Goal: Task Accomplishment & Management: Use online tool/utility

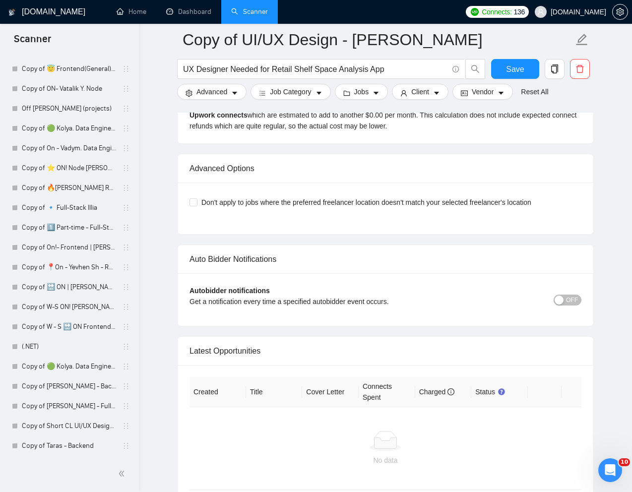
scroll to position [2641, 0]
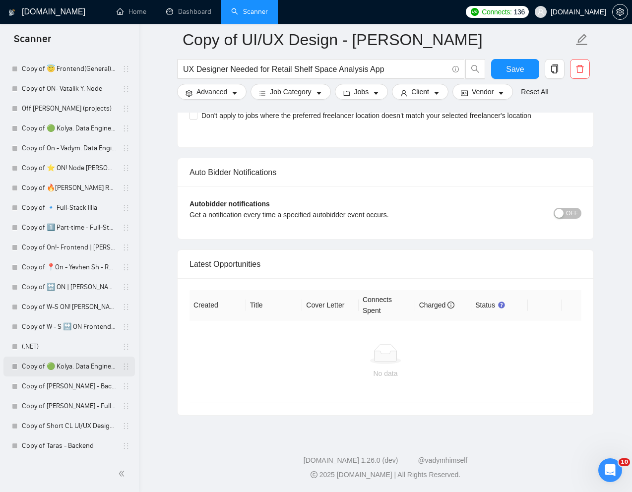
click at [46, 364] on link "Copy of 🟢 Kolya. Data Engineer - General" at bounding box center [69, 366] width 94 height 20
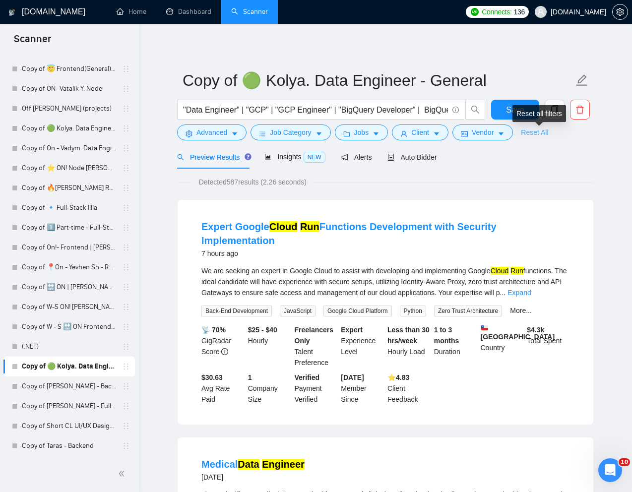
click at [546, 133] on link "Reset All" at bounding box center [534, 132] width 27 height 11
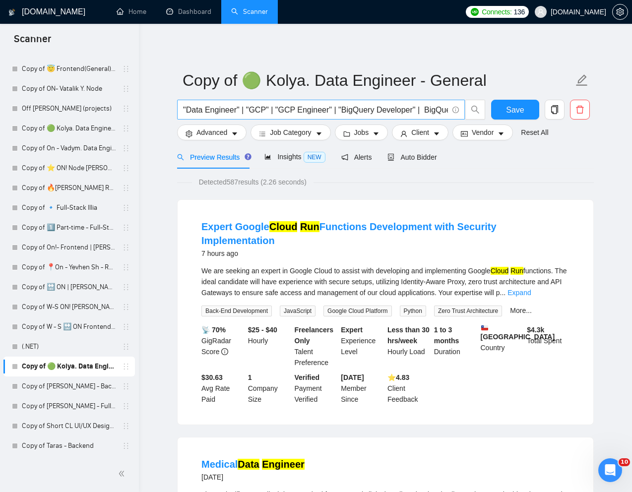
click at [349, 112] on input ""Data Engineer" | "GCP" | "GCP Engineer" | "BigQuery Developer" | BigQuery | ET…" at bounding box center [315, 110] width 265 height 12
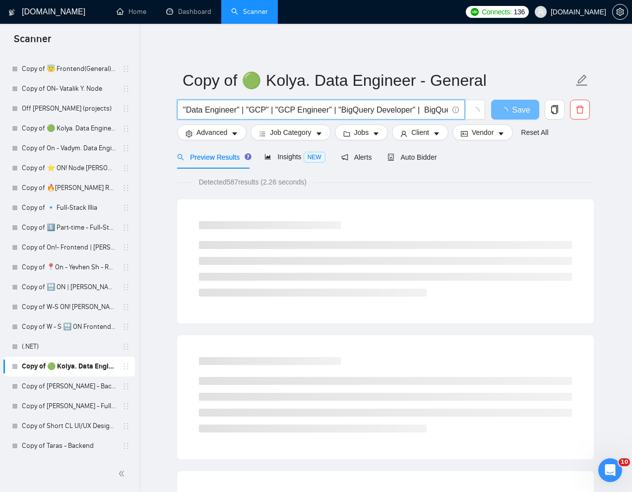
click at [349, 112] on input ""Data Engineer" | "GCP" | "GCP Engineer" | "BigQuery Developer" | BigQuery | ET…" at bounding box center [315, 110] width 265 height 12
paste input "Expert Engineer for Low-Latency Parsing"
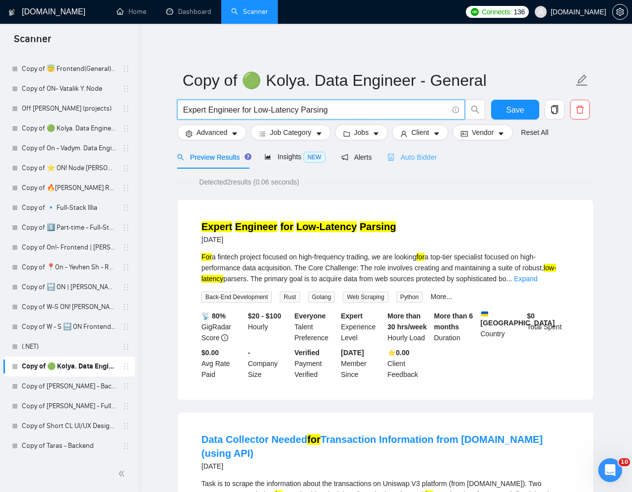
type input "Expert Engineer for Low-Latency Parsing"
click at [425, 159] on span "Auto Bidder" at bounding box center [411, 157] width 49 height 8
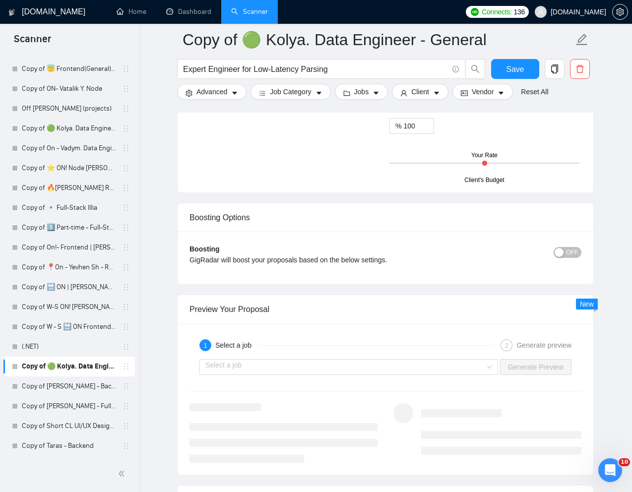
scroll to position [1694, 0]
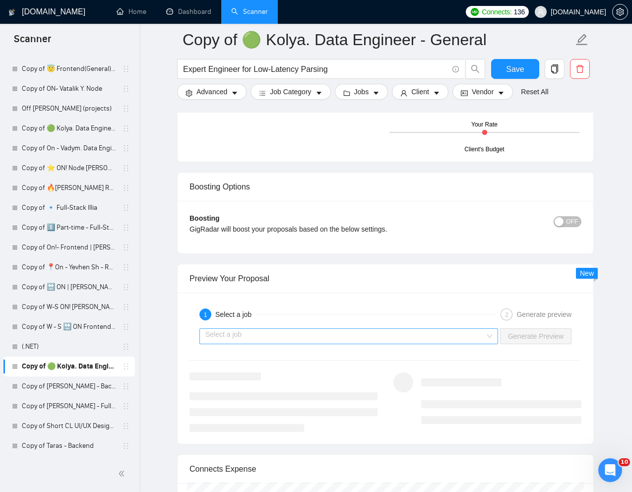
click at [361, 344] on input "search" at bounding box center [345, 336] width 280 height 15
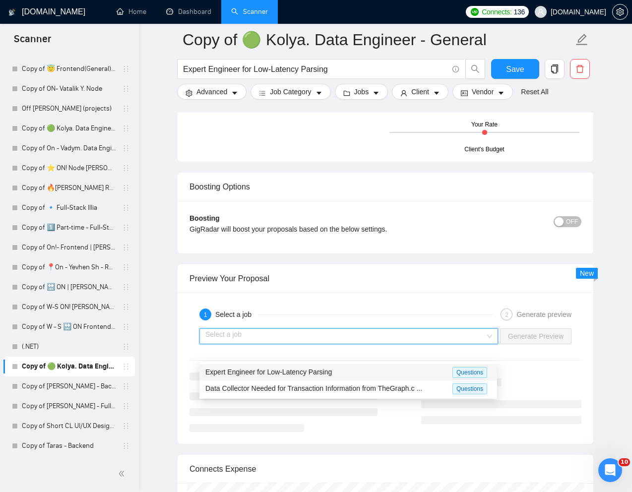
click at [299, 371] on span "Expert Engineer for Low-Latency Parsing" at bounding box center [268, 372] width 126 height 8
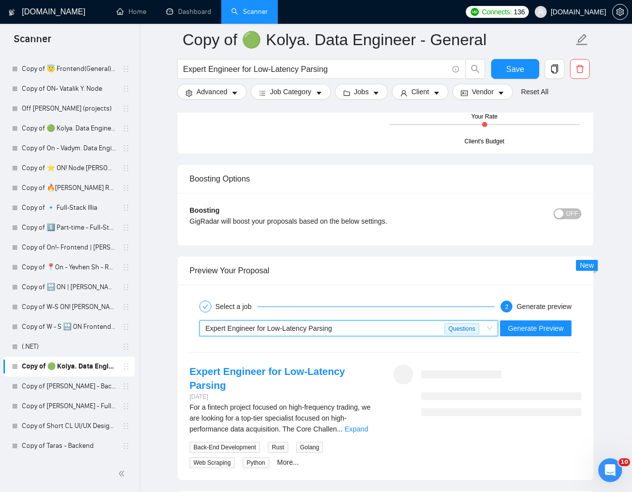
scroll to position [1704, 0]
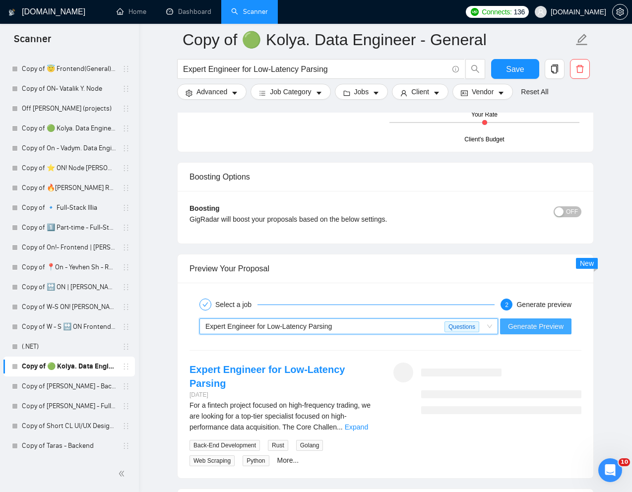
click at [544, 332] on span "Generate Preview" at bounding box center [536, 326] width 56 height 11
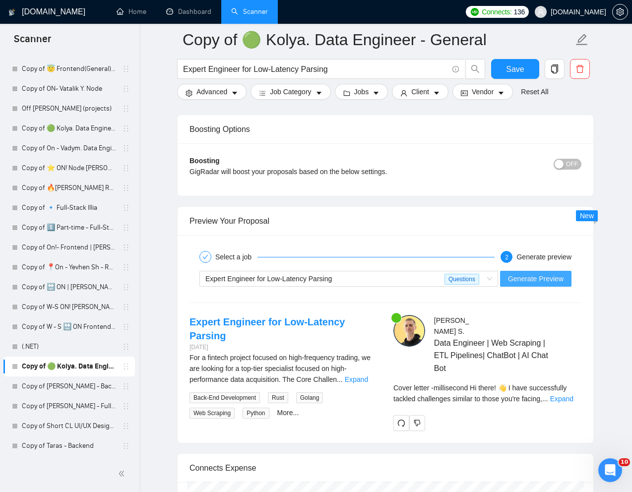
scroll to position [1776, 0]
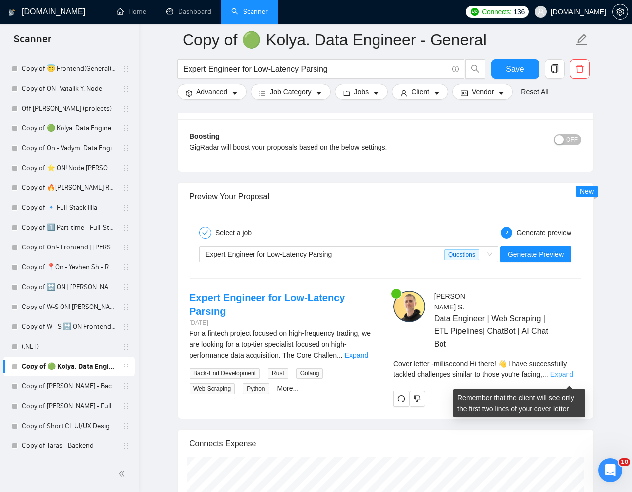
click at [561, 378] on link "Expand" at bounding box center [561, 374] width 23 height 8
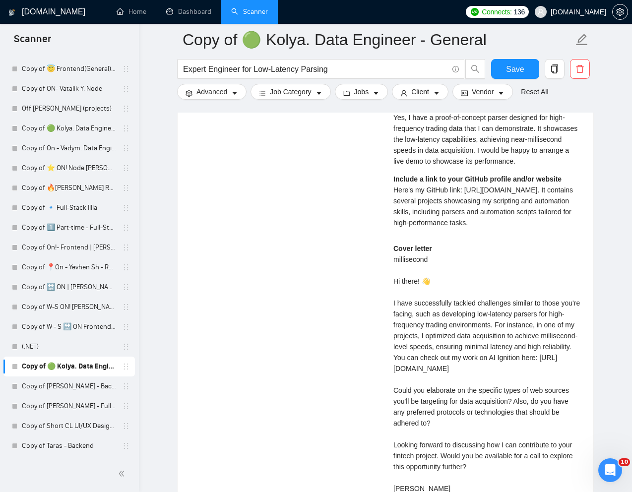
scroll to position [2389, 0]
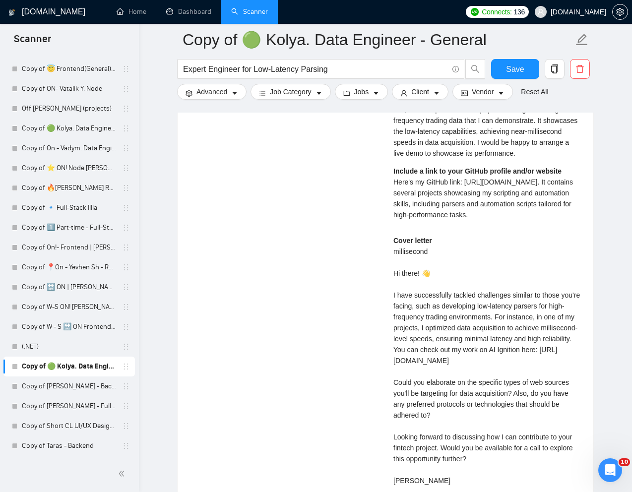
click at [407, 269] on div "Cover letter millisecond Hi there! 👋 I have successfully tackled challenges sim…" at bounding box center [487, 360] width 188 height 251
copy div "millisecond"
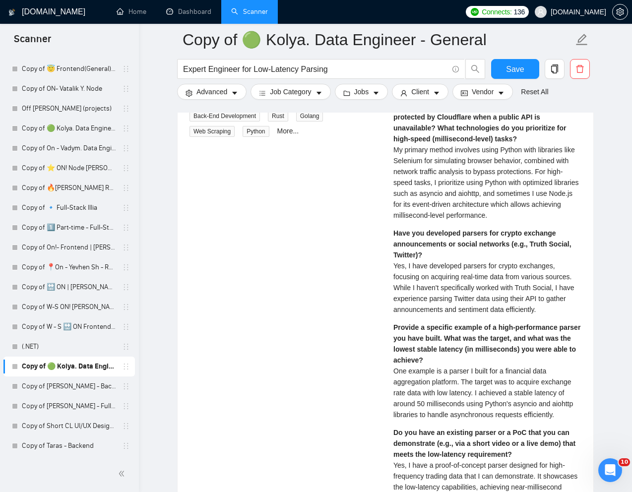
scroll to position [1922, 0]
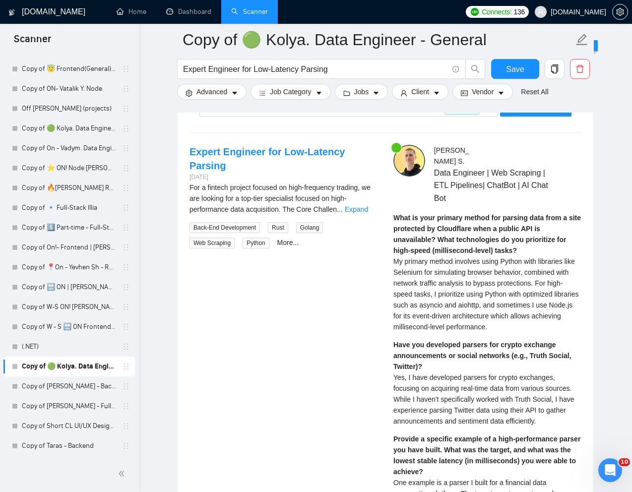
click at [415, 273] on span "My primary method involves using Python with libraries like Selenium for simula…" at bounding box center [485, 293] width 185 height 73
copy span "Selenium"
click at [467, 413] on span "Yes, I have developed parsers for crypto exchanges, focusing on acquiring real-…" at bounding box center [483, 399] width 181 height 52
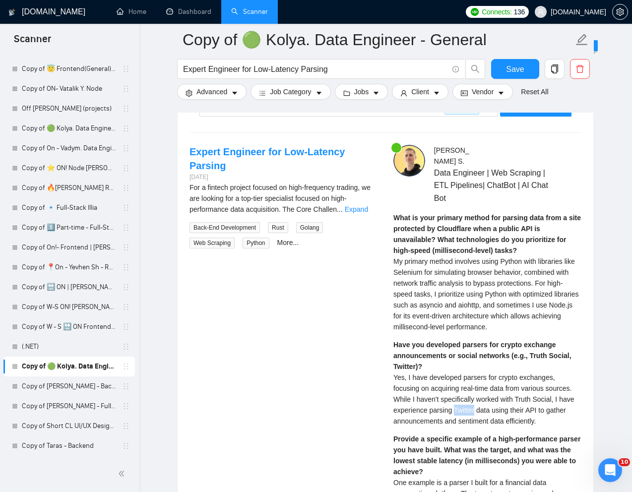
copy span "Twitter"
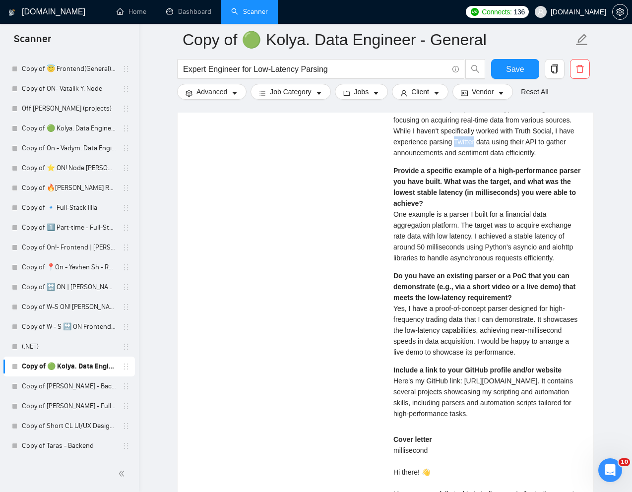
scroll to position [2192, 0]
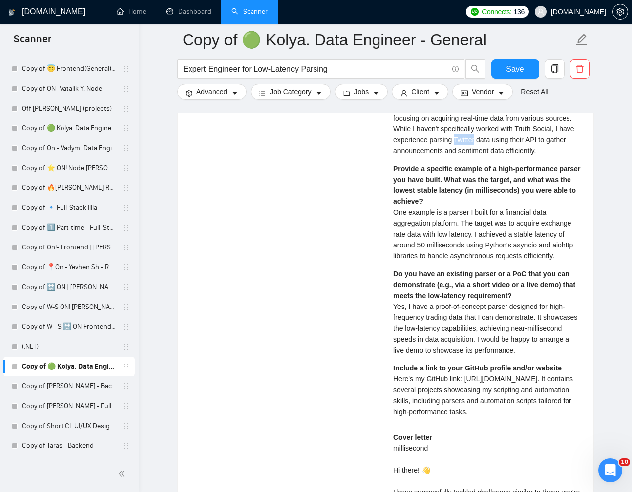
drag, startPoint x: 393, startPoint y: 394, endPoint x: 515, endPoint y: 429, distance: 127.4
click at [515, 417] on div "Include a link to your GitHub profile and/or website Here's my GitHub link: [UR…" at bounding box center [487, 389] width 188 height 55
copy span "Here's my GitHub link: [URL][DOMAIN_NAME]. It contains several projects showcas…"
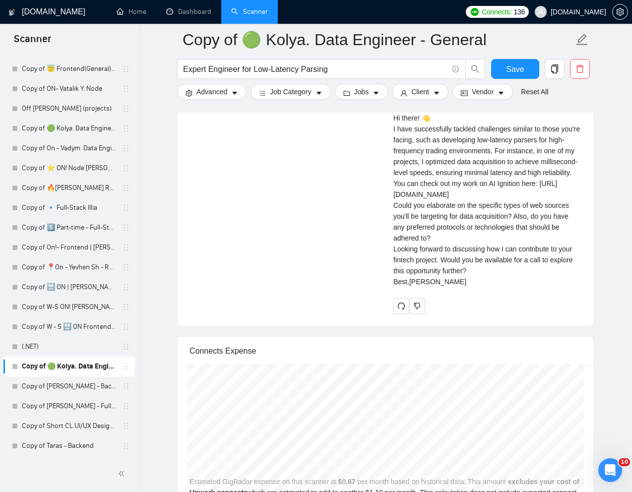
scroll to position [2531, 0]
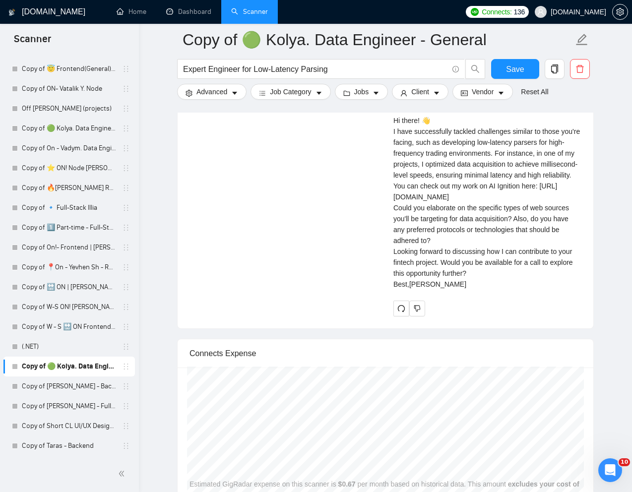
drag, startPoint x: 393, startPoint y: 279, endPoint x: 436, endPoint y: 309, distance: 52.6
click at [436, 290] on div "Cover letter millisecond Hi there! 👋 I have successfully tackled challenges sim…" at bounding box center [487, 191] width 188 height 196
copy div "Could you elaborate on the specific types of web sources you'll be targeting fo…"
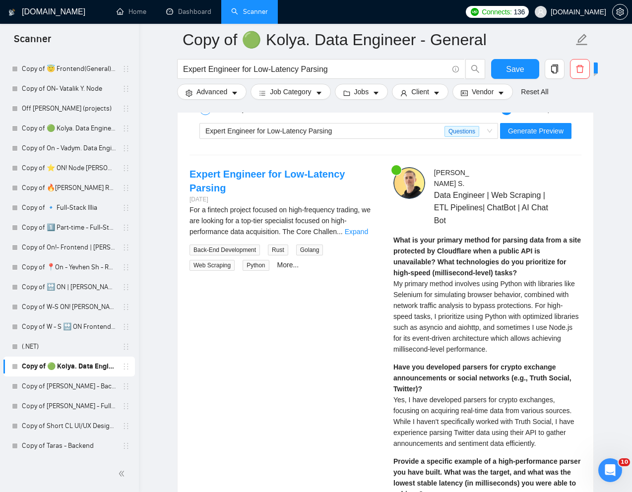
scroll to position [1909, 0]
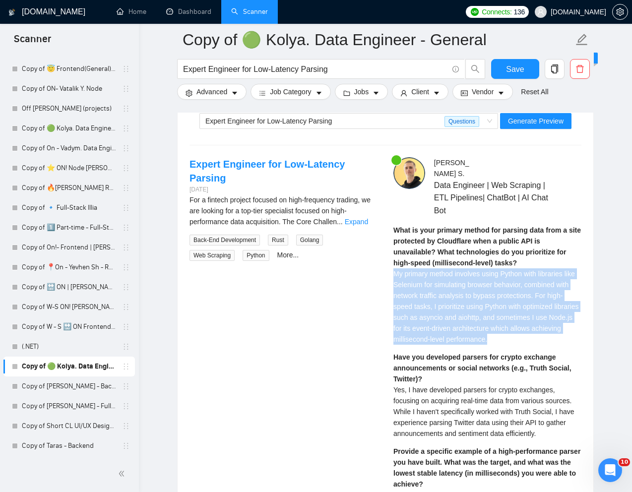
drag, startPoint x: 392, startPoint y: 277, endPoint x: 535, endPoint y: 346, distance: 159.4
copy span "My primary method involves using Python with libraries like Selenium for simula…"
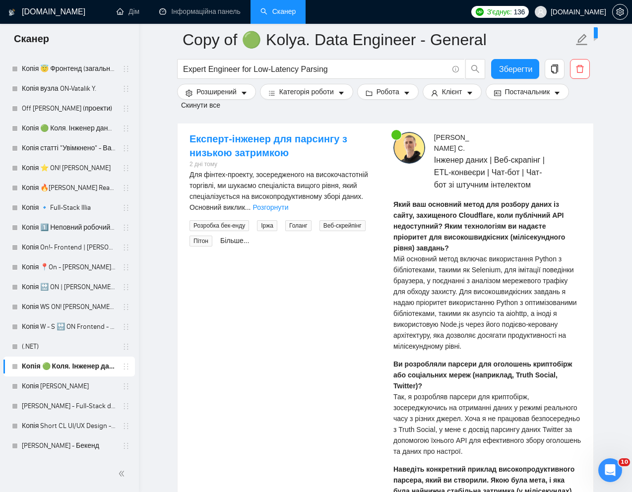
scroll to position [2037, 0]
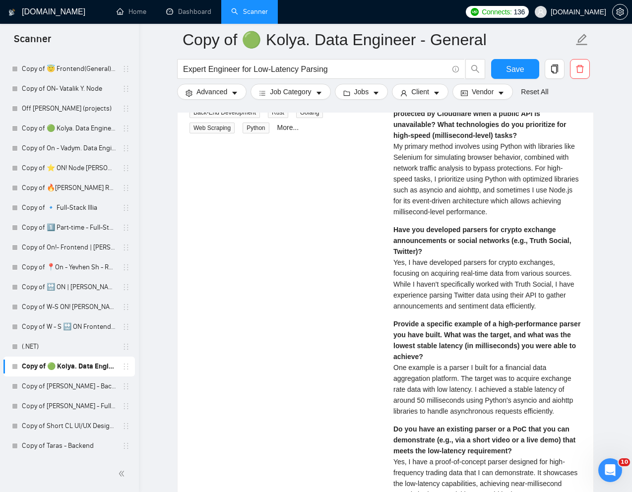
click at [501, 405] on span "One example is a parser I built for a financial data aggregation platform. The …" at bounding box center [482, 389] width 179 height 52
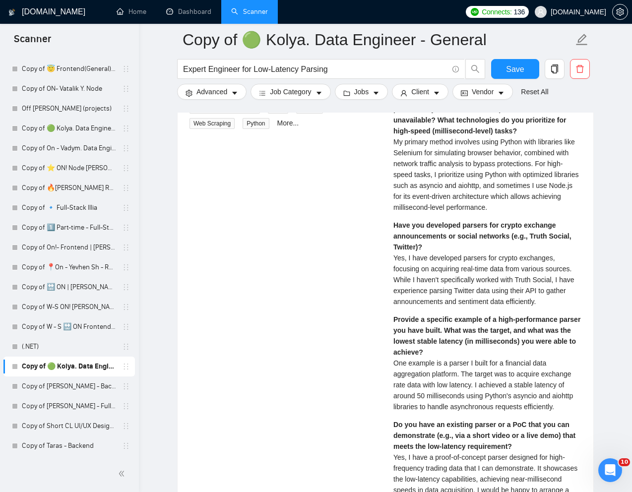
scroll to position [2040, 0]
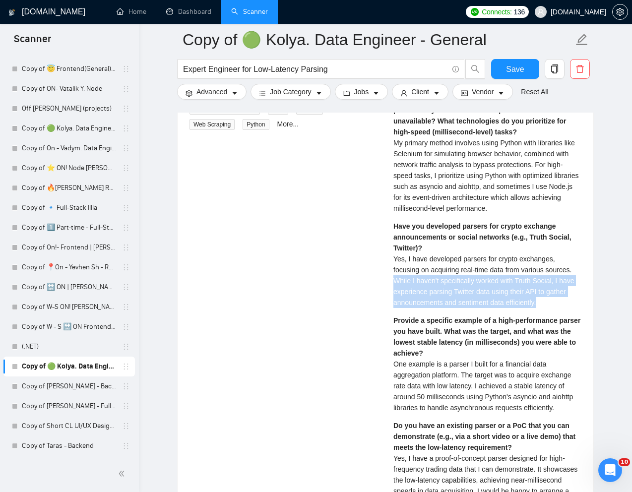
drag, startPoint x: 387, startPoint y: 285, endPoint x: 567, endPoint y: 311, distance: 181.9
click at [567, 311] on div "[PERSON_NAME] Data Engineer | Web Scraping | ETL Pipelines| ChatBot | AI Chat B…" at bounding box center [487, 416] width 204 height 780
copy span "While I haven't specifically worked with Truth Social, I have experience parsin…"
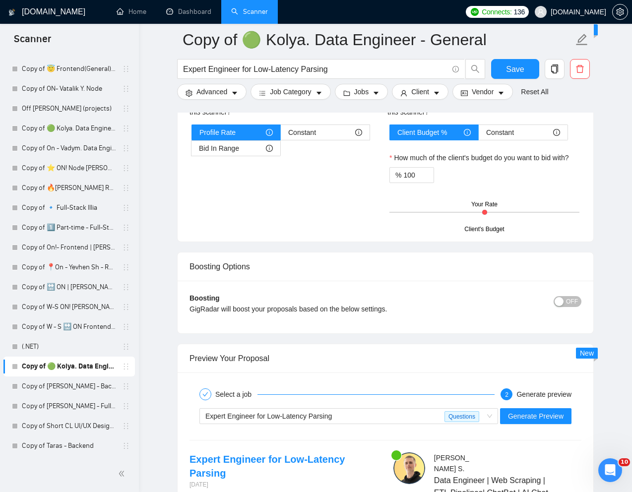
scroll to position [1620, 0]
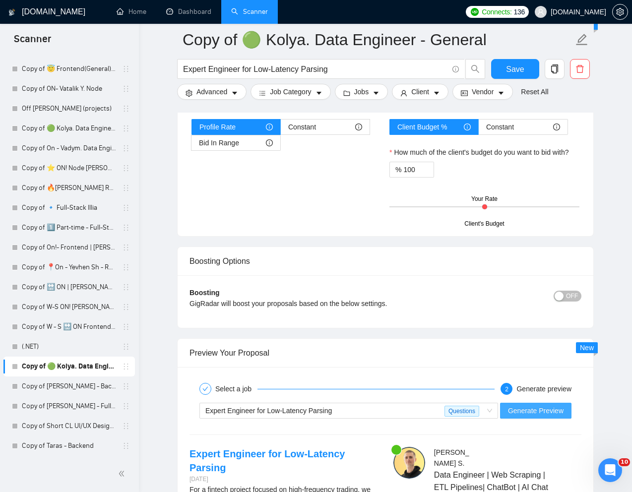
click at [525, 416] on span "Generate Preview" at bounding box center [536, 410] width 56 height 11
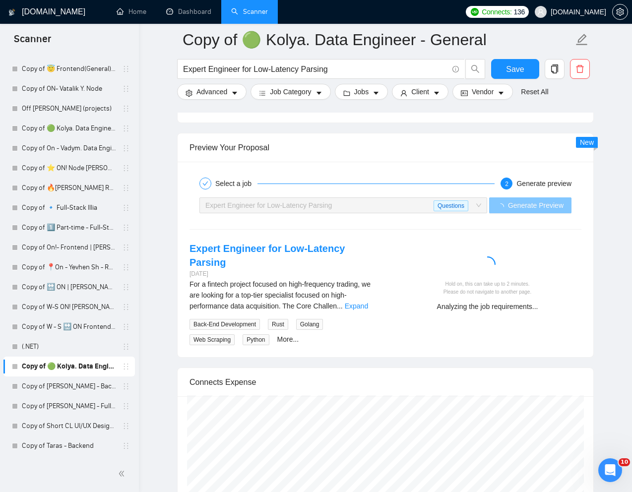
scroll to position [1826, 0]
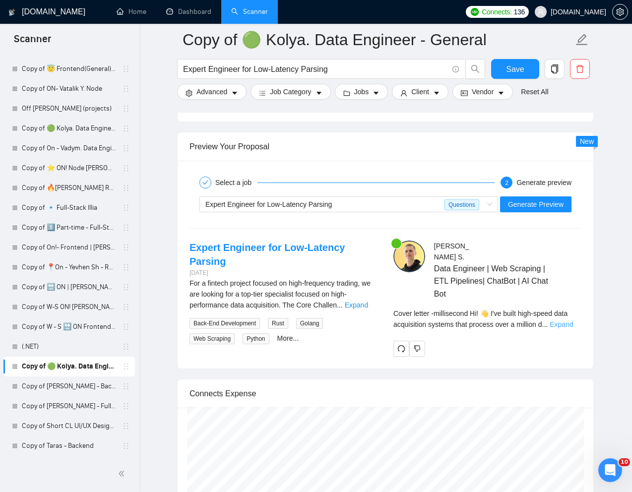
click at [561, 328] on link "Expand" at bounding box center [560, 324] width 23 height 8
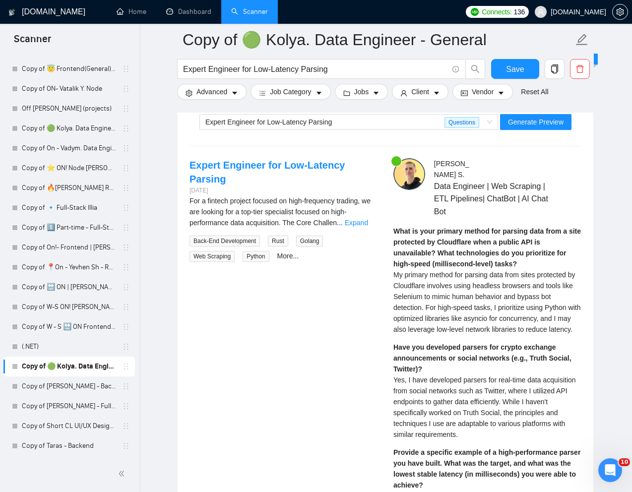
scroll to position [1853, 0]
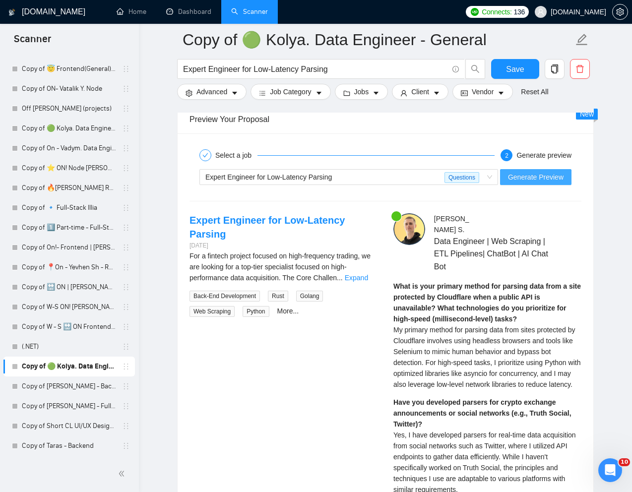
click at [529, 182] on span "Generate Preview" at bounding box center [536, 177] width 56 height 11
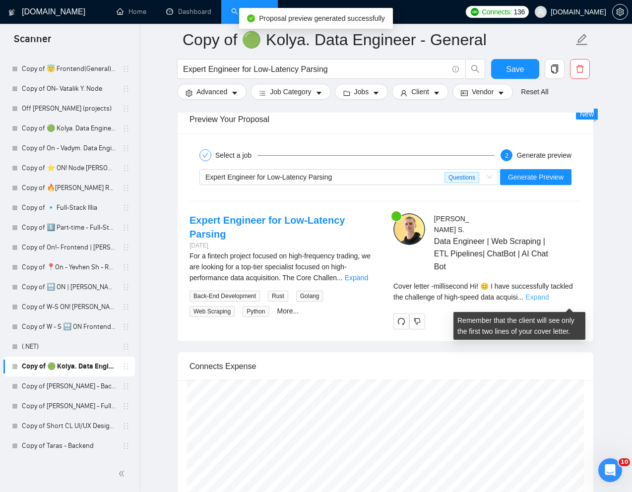
click at [548, 301] on link "Expand" at bounding box center [536, 297] width 23 height 8
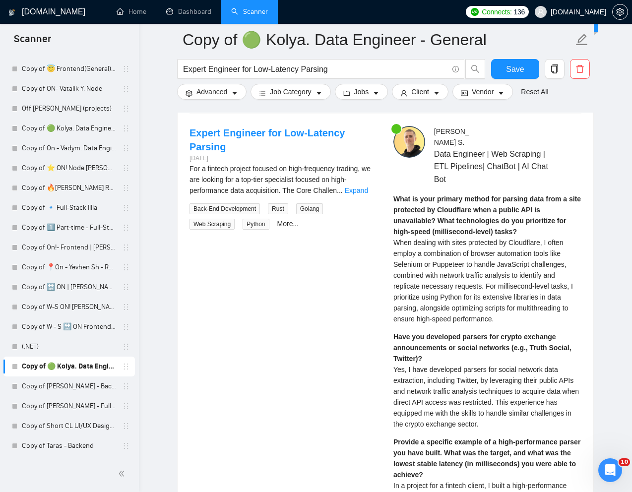
scroll to position [1944, 0]
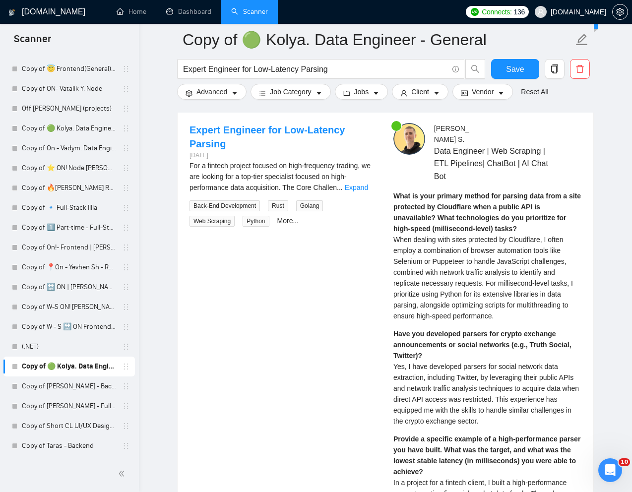
click at [449, 269] on span "When dealing with sites protected by Cloudflare, I often employ a combination o…" at bounding box center [482, 278] width 179 height 84
copy span "Puppeteer"
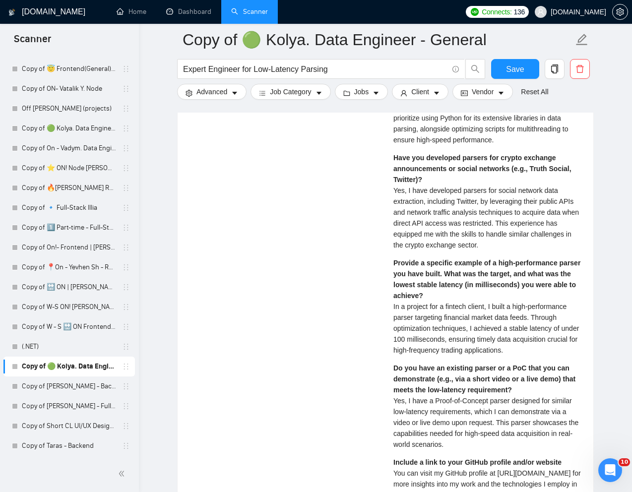
scroll to position [2124, 0]
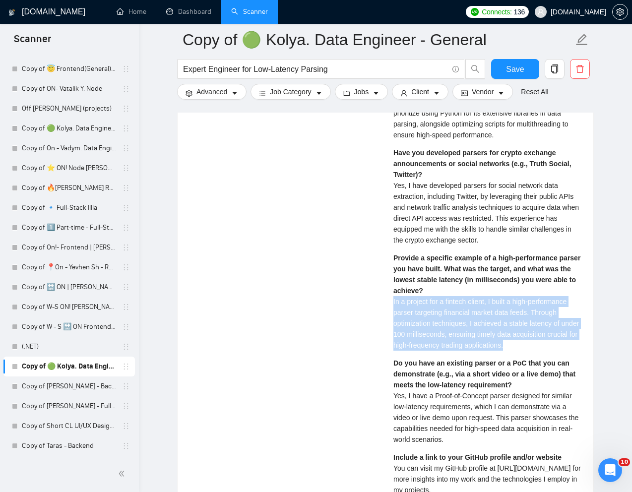
drag, startPoint x: 548, startPoint y: 349, endPoint x: 392, endPoint y: 306, distance: 161.8
click at [392, 306] on div "[PERSON_NAME] Data Engineer | Web Scraping | ETL Pipelines| ChatBot | AI Chat B…" at bounding box center [487, 359] width 204 height 834
copy span "In a project for a fintech client, I built a high-performance parser targeting …"
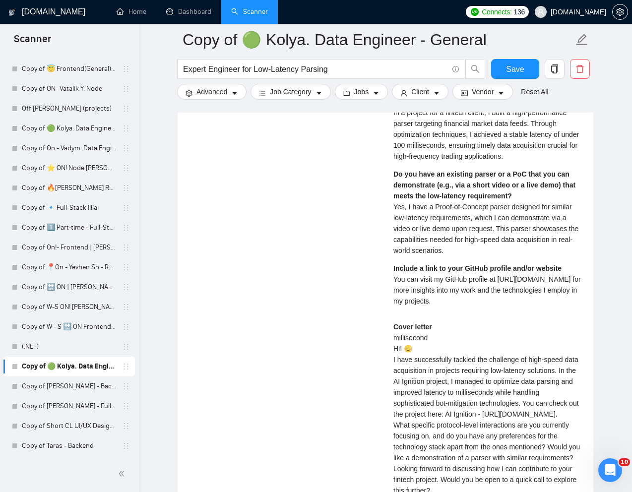
scroll to position [2307, 0]
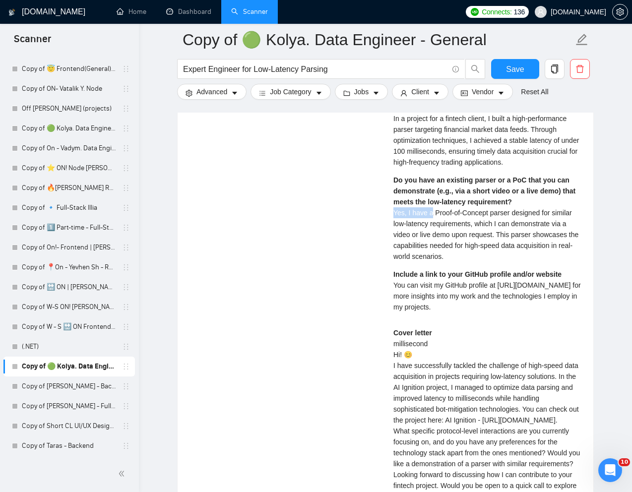
drag, startPoint x: 392, startPoint y: 217, endPoint x: 432, endPoint y: 222, distance: 40.0
click at [432, 222] on div "[PERSON_NAME] Data Engineer | Web Scraping | ETL Pipelines| ChatBot | AI Chat B…" at bounding box center [487, 149] width 204 height 780
click at [427, 230] on span "Yes, I have a Proof-of-Concept parser designed for similar low-latency requirem…" at bounding box center [485, 235] width 185 height 52
drag, startPoint x: 393, startPoint y: 218, endPoint x: 474, endPoint y: 228, distance: 81.4
click at [474, 227] on span "Yes, I have a Proof-of-Concept parser designed for similar low-latency requirem…" at bounding box center [485, 235] width 185 height 52
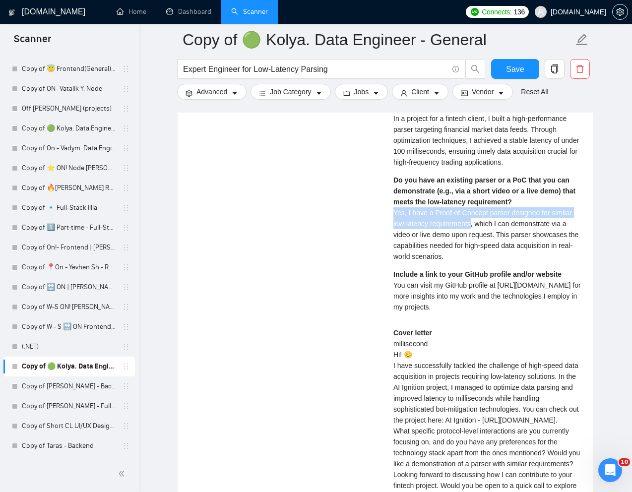
copy span "Yes, I have a Proof-of-Concept parser designed for similar low-latency requirem…"
